Goal: Task Accomplishment & Management: Manage account settings

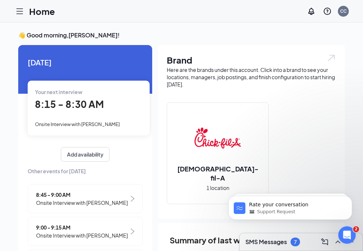
click at [78, 103] on span "8:15 - 8:30 AM" at bounding box center [69, 104] width 69 height 12
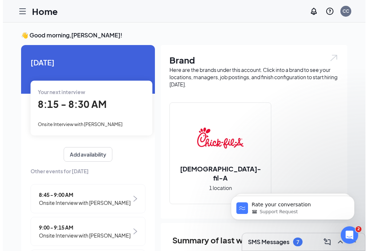
scroll to position [3, 0]
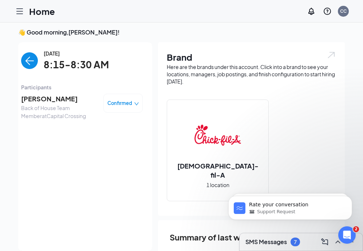
click at [46, 103] on span "[PERSON_NAME]" at bounding box center [59, 99] width 76 height 10
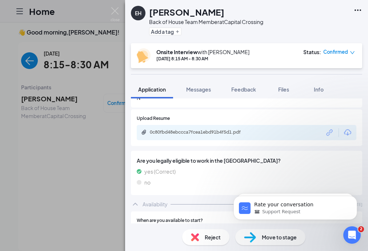
scroll to position [294, 0]
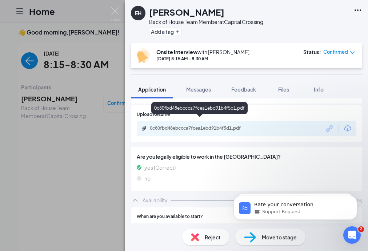
click at [223, 126] on div "0c80fbd48ebccca7fcea1ebd91b4f5d1.pdf" at bounding box center [201, 129] width 102 height 6
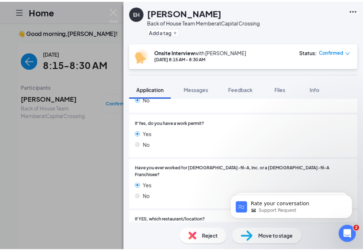
scroll to position [0, 0]
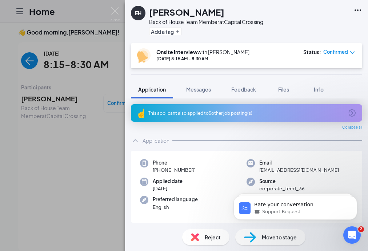
click at [309, 173] on div "Email [EMAIL_ADDRESS][DOMAIN_NAME]" at bounding box center [300, 166] width 107 height 15
click at [307, 173] on span "[EMAIL_ADDRESS][DOMAIN_NAME]" at bounding box center [299, 170] width 80 height 7
drag, startPoint x: 251, startPoint y: 171, endPoint x: 301, endPoint y: 170, distance: 49.9
click at [301, 170] on div "Email [EMAIL_ADDRESS][DOMAIN_NAME]" at bounding box center [300, 166] width 107 height 15
click at [301, 170] on span "[EMAIL_ADDRESS][DOMAIN_NAME]" at bounding box center [299, 170] width 80 height 7
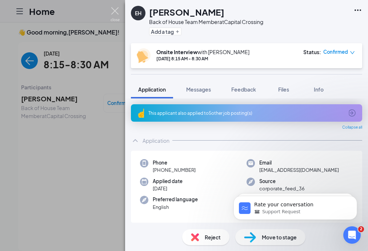
click at [114, 10] on img at bounding box center [115, 14] width 9 height 14
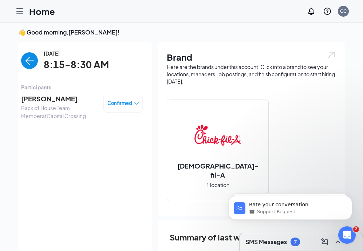
click at [23, 63] on img "back-button" at bounding box center [29, 60] width 17 height 17
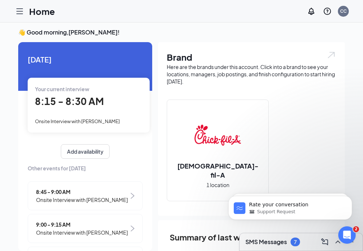
click at [90, 204] on span "Onsite Interview with [PERSON_NAME]" at bounding box center [82, 200] width 92 height 8
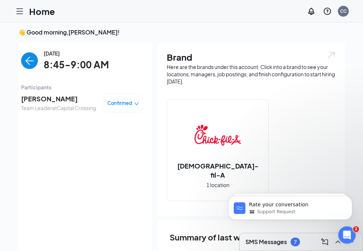
click at [23, 65] on img "back-button" at bounding box center [29, 60] width 17 height 17
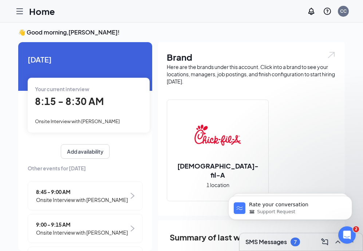
click at [50, 197] on span "Onsite Interview with [PERSON_NAME]" at bounding box center [82, 200] width 92 height 8
